Goal: Find specific page/section: Find specific page/section

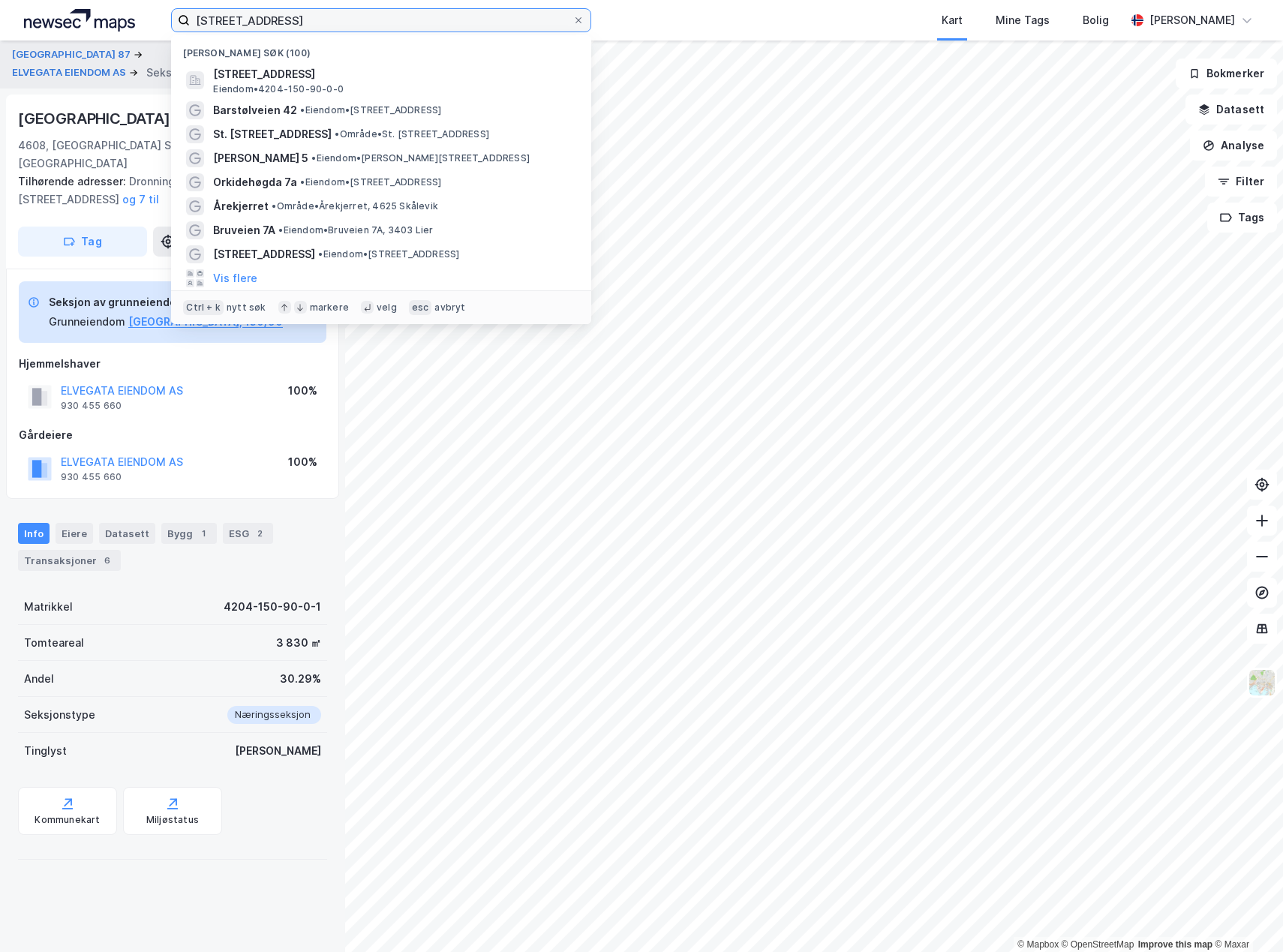
drag, startPoint x: 191, startPoint y: 26, endPoint x: 85, endPoint y: 30, distance: 106.1
click at [87, 30] on div "elvegata 11a Nylige søk (100) [STREET_ADDRESS] • 4204-150-90-0-0 Barstølveien 4…" at bounding box center [642, 20] width 1283 height 40
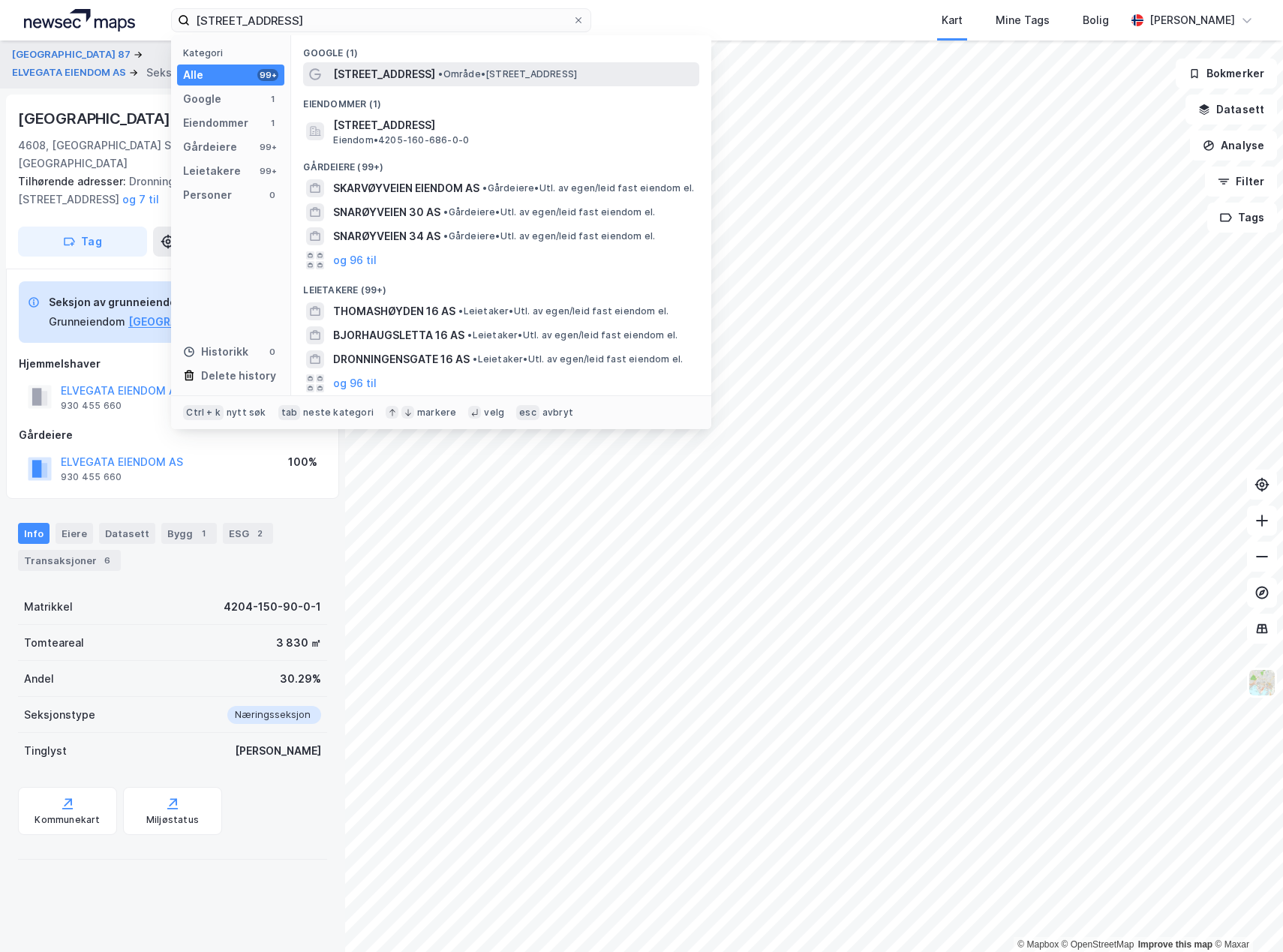
click at [379, 76] on span "[STREET_ADDRESS]" at bounding box center [384, 74] width 102 height 18
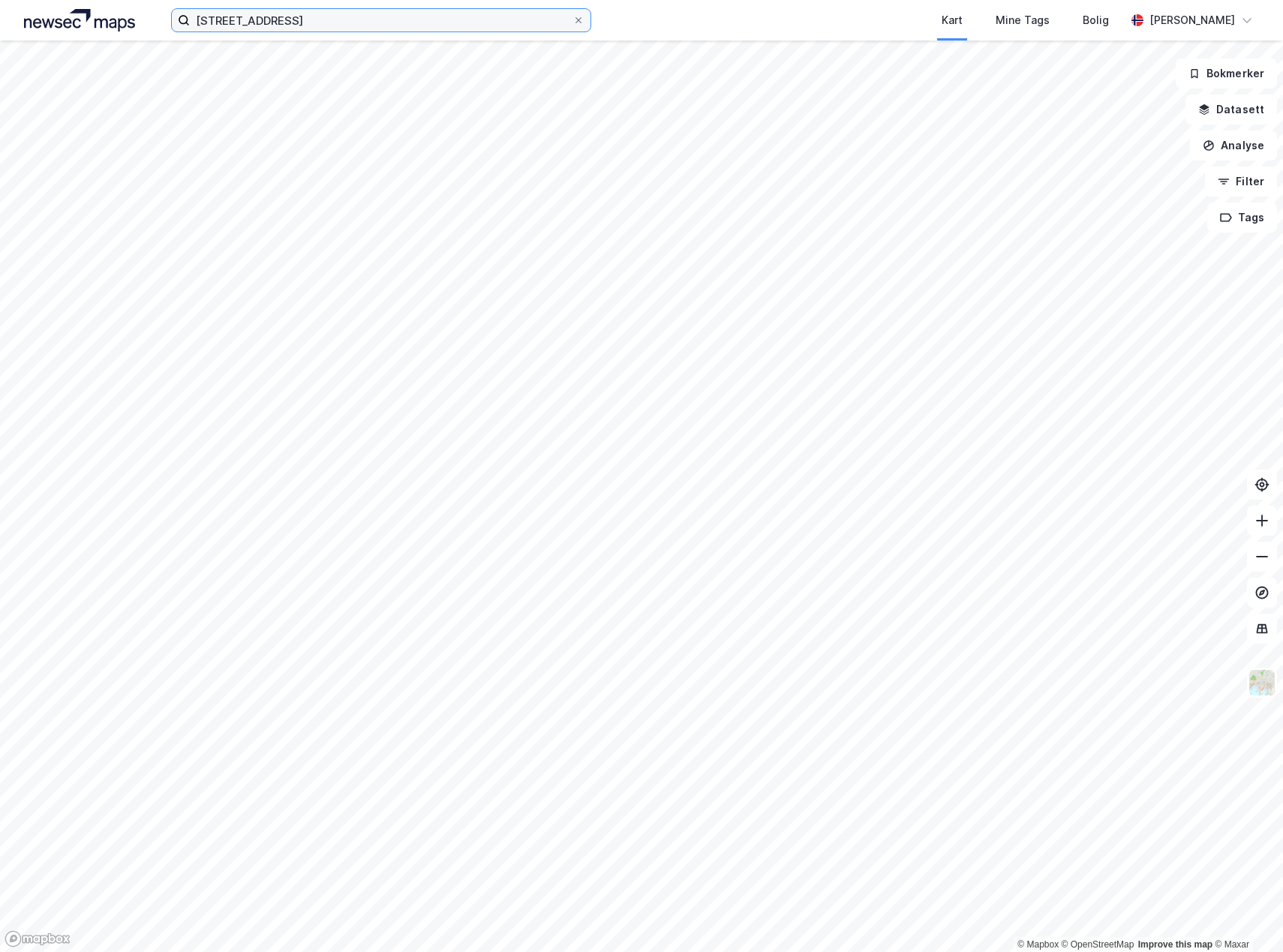
click at [337, 14] on input "[STREET_ADDRESS]" at bounding box center [381, 20] width 383 height 23
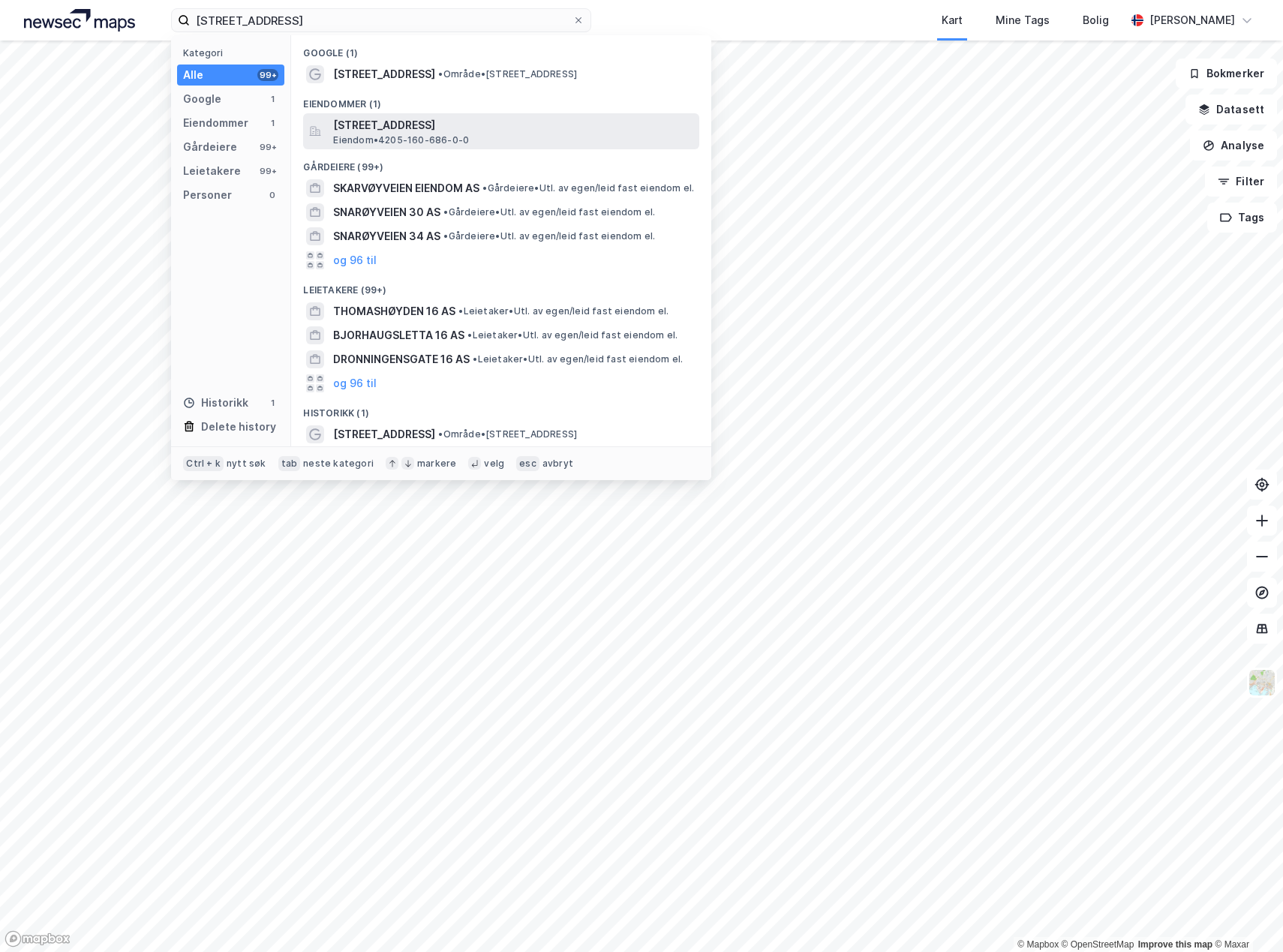
click at [390, 116] on span "[STREET_ADDRESS]" at bounding box center [513, 125] width 360 height 18
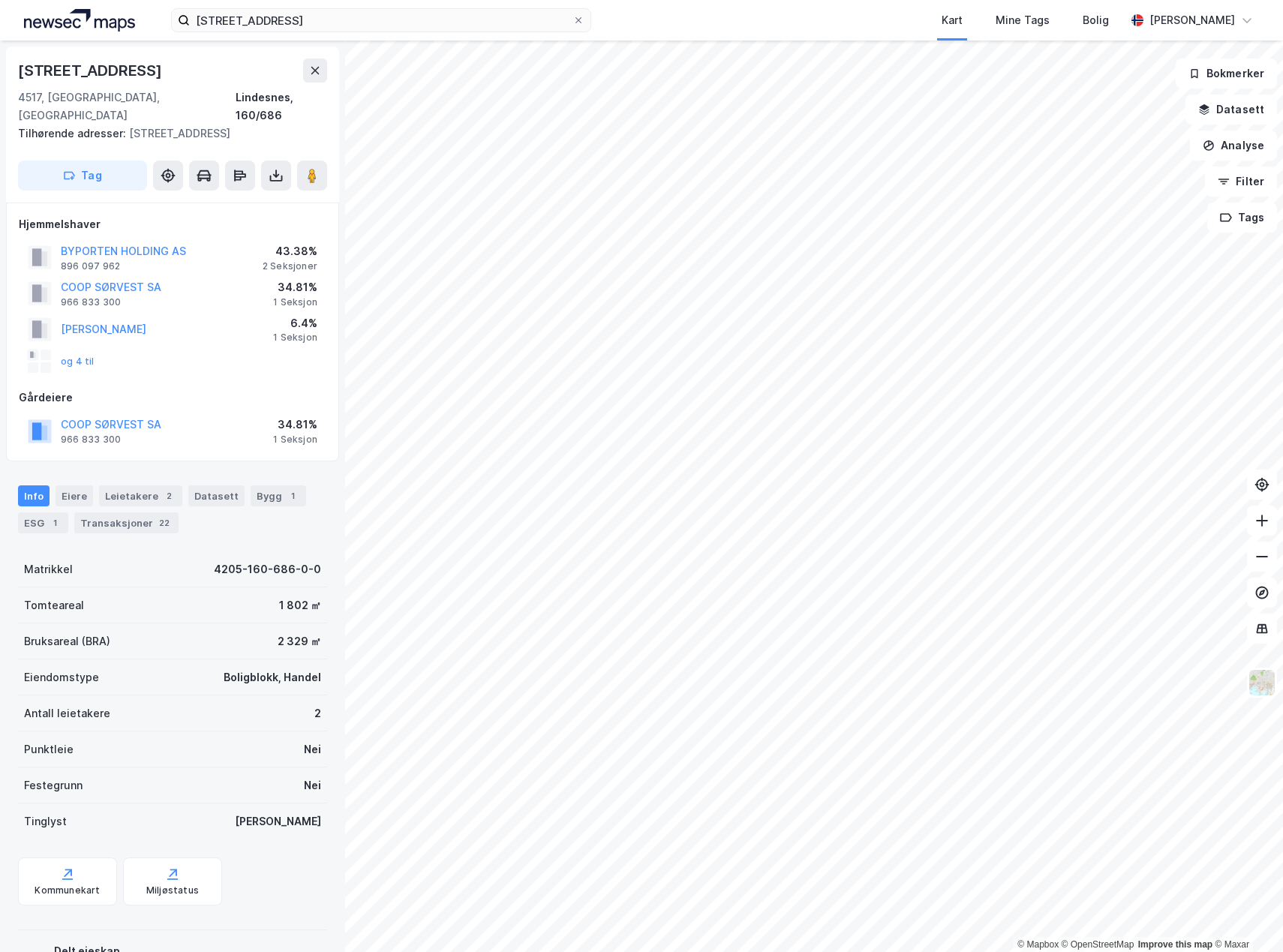
scroll to position [5, 0]
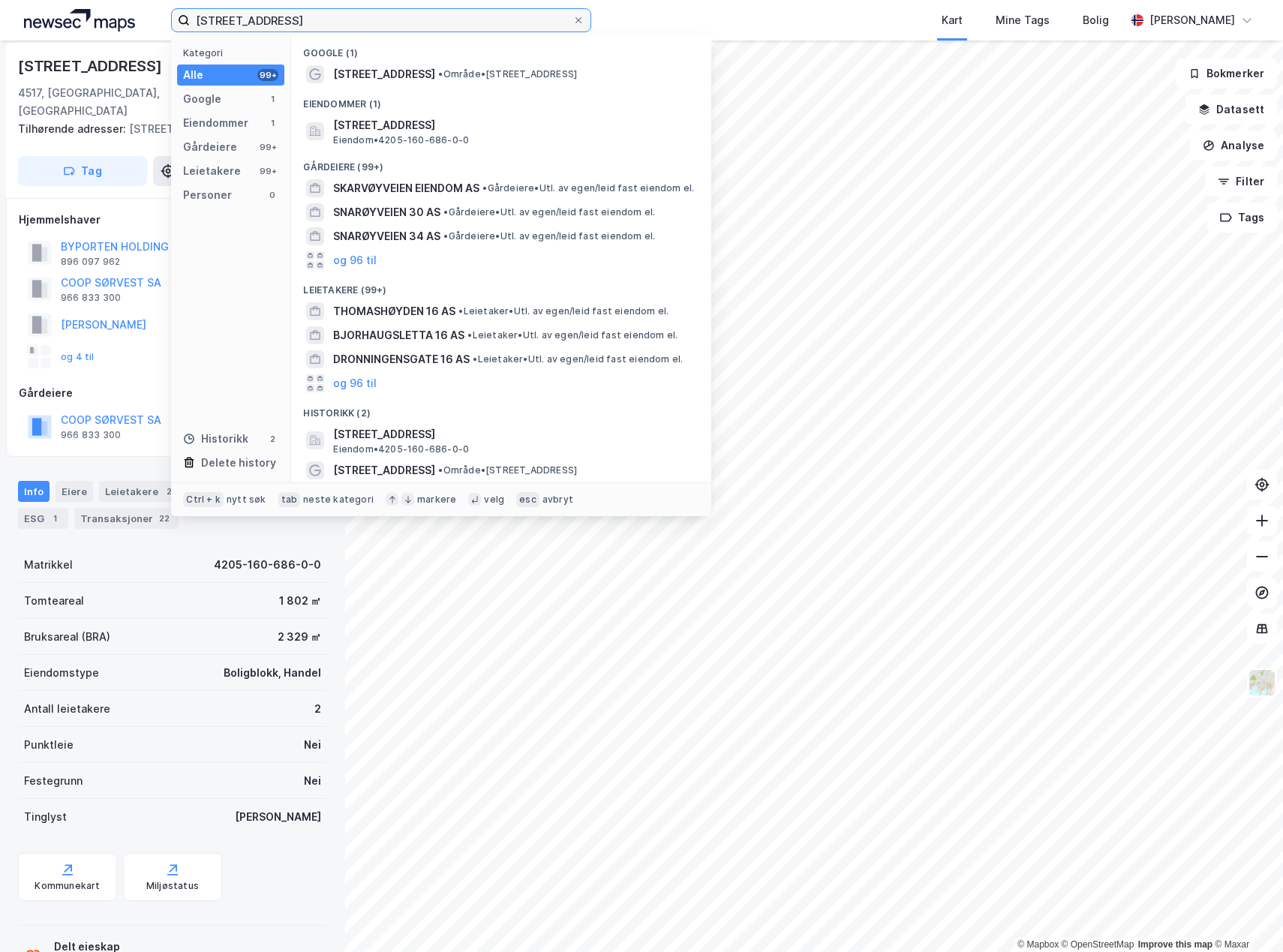
drag, startPoint x: 293, startPoint y: 15, endPoint x: 171, endPoint y: 19, distance: 122.1
click at [171, 19] on label "[STREET_ADDRESS]" at bounding box center [380, 20] width 420 height 24
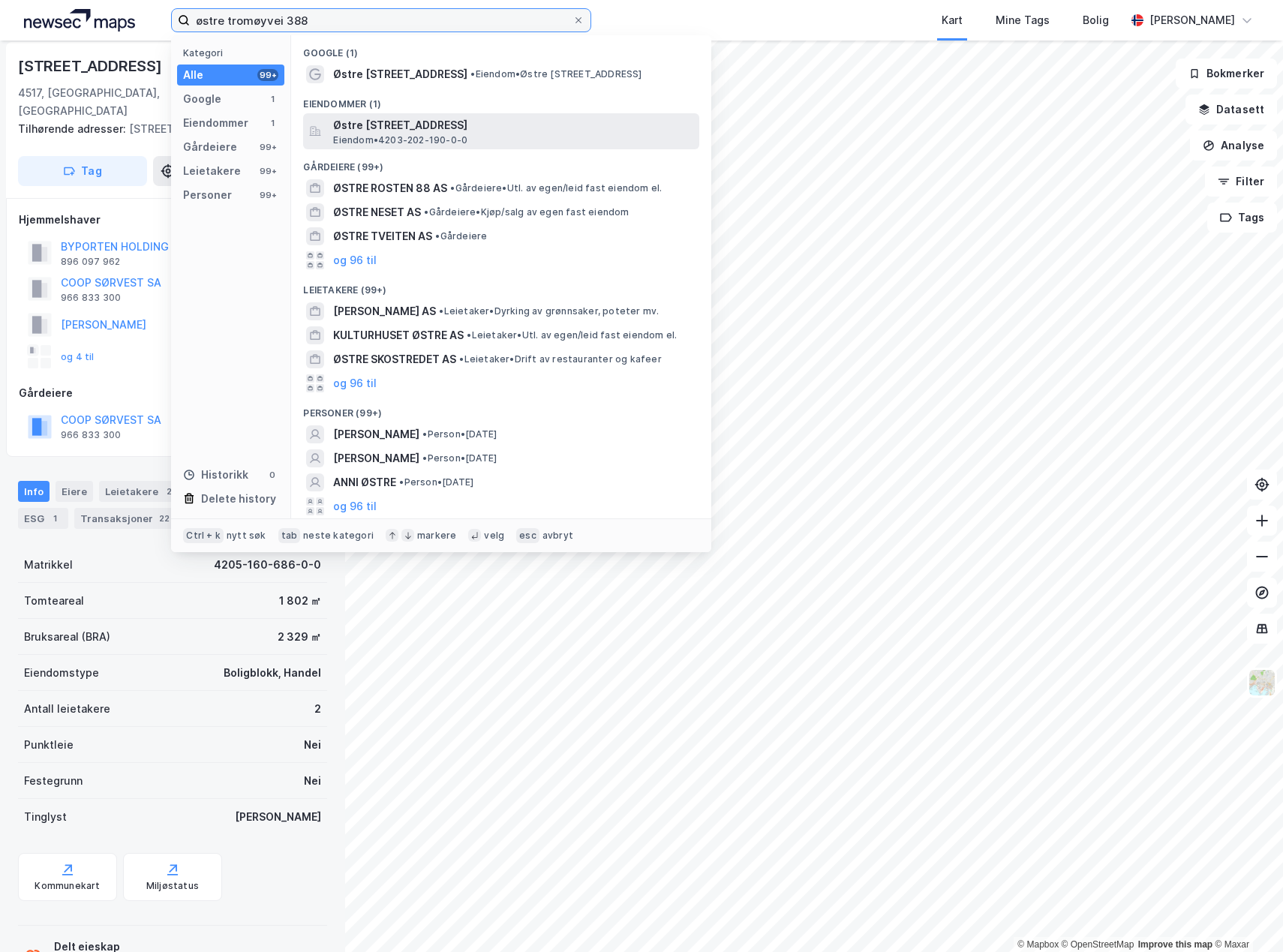
type input "østre tromøyvei 388"
click at [385, 134] on span "Eiendom • 4203-202-190-0-0" at bounding box center [400, 140] width 134 height 12
